Goal: Information Seeking & Learning: Learn about a topic

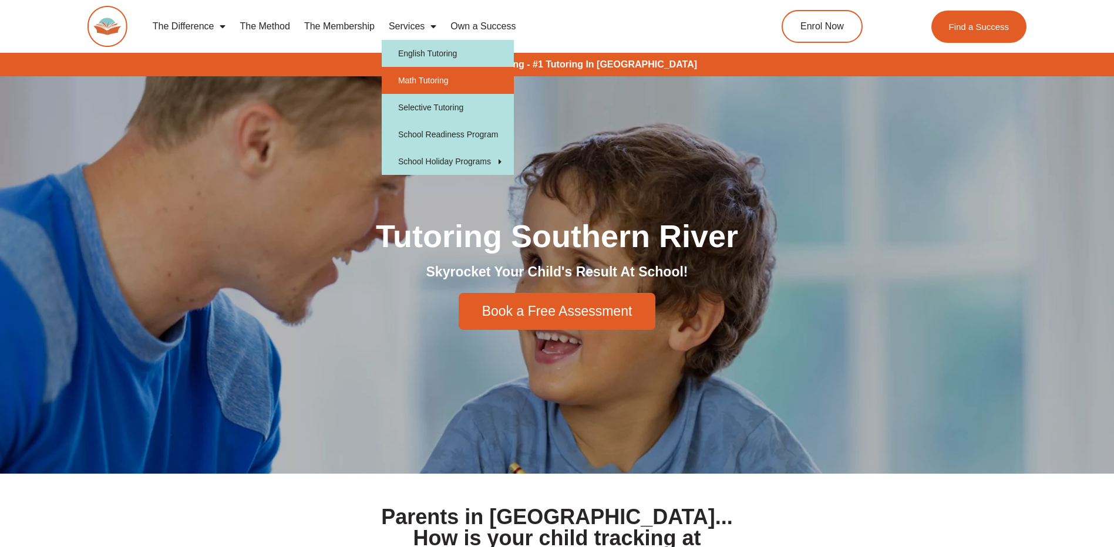
click at [458, 77] on link "Math Tutoring" at bounding box center [448, 80] width 132 height 27
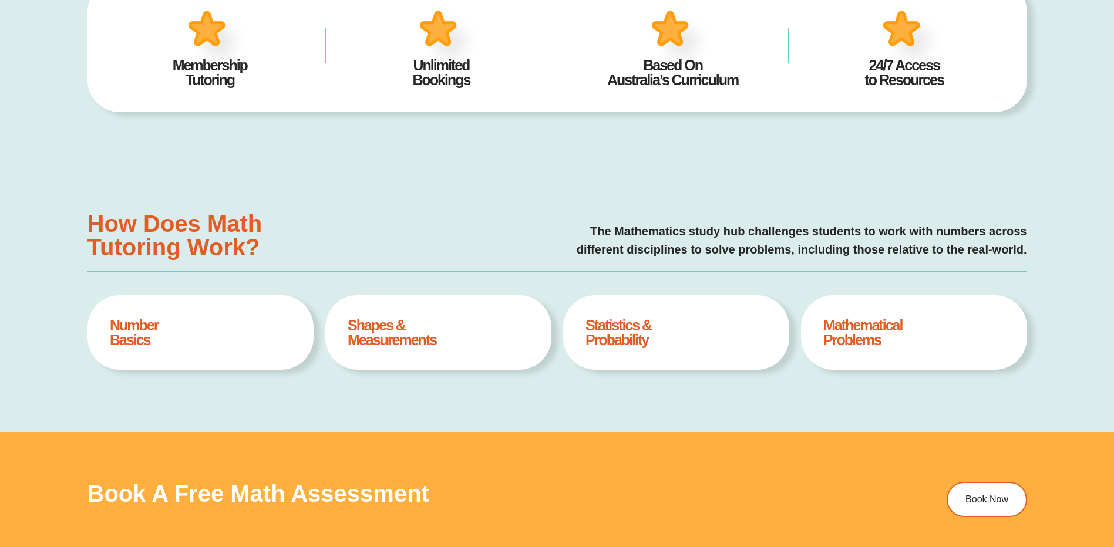
type input "*"
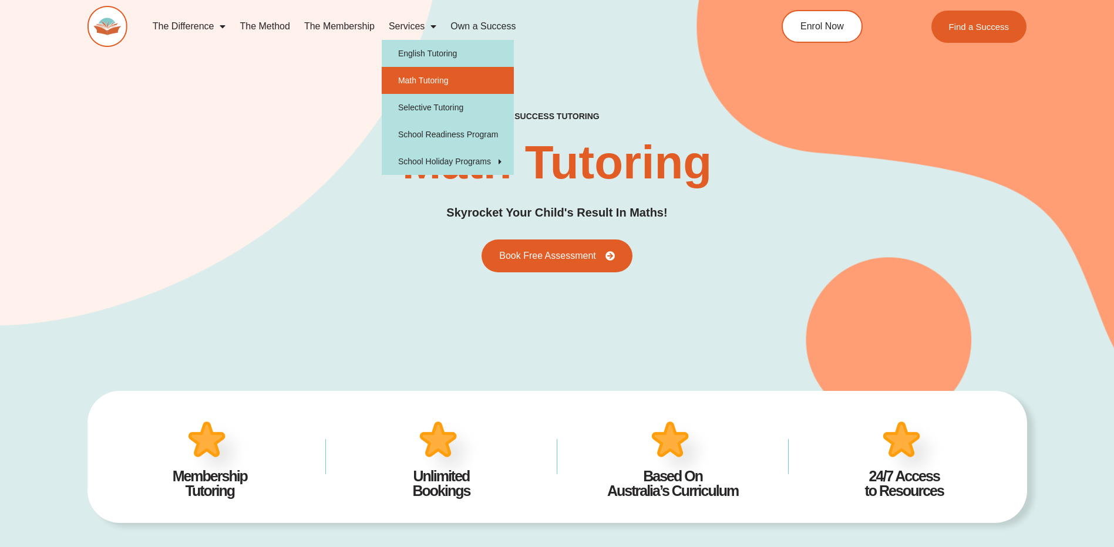
click at [424, 29] on link "Services" at bounding box center [413, 26] width 62 height 27
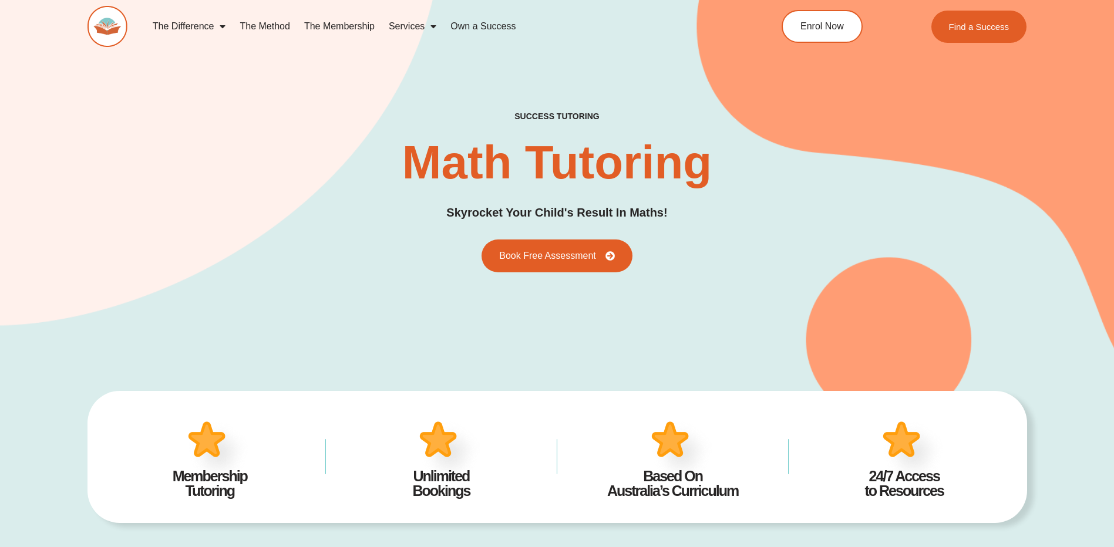
click at [424, 29] on link "Services" at bounding box center [413, 26] width 62 height 27
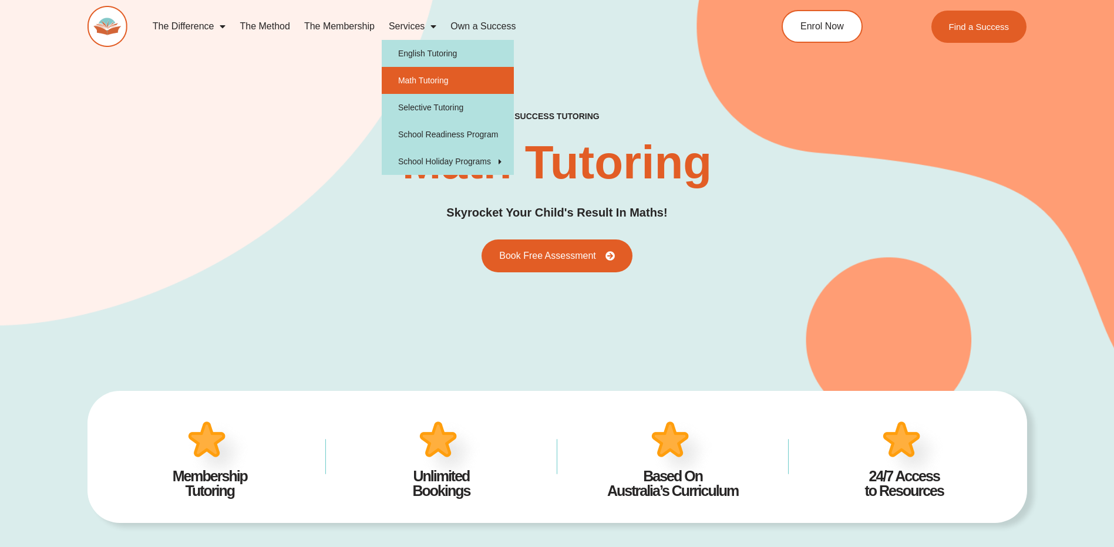
click at [424, 29] on link "Services" at bounding box center [413, 26] width 62 height 27
